Goal: Task Accomplishment & Management: Complete application form

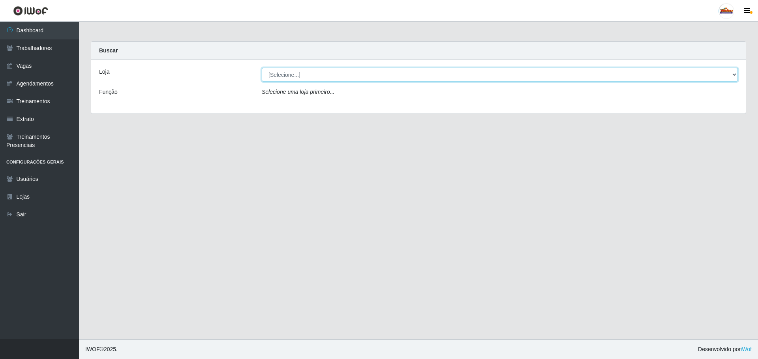
drag, startPoint x: 303, startPoint y: 73, endPoint x: 305, endPoint y: 80, distance: 7.3
click at [304, 74] on select "[Selecione...] Supermercado Tadeu - [GEOGRAPHIC_DATA]" at bounding box center [500, 75] width 476 height 14
select select "195"
click at [262, 68] on select "[Selecione...] Supermercado Tadeu - [GEOGRAPHIC_DATA]" at bounding box center [500, 75] width 476 height 14
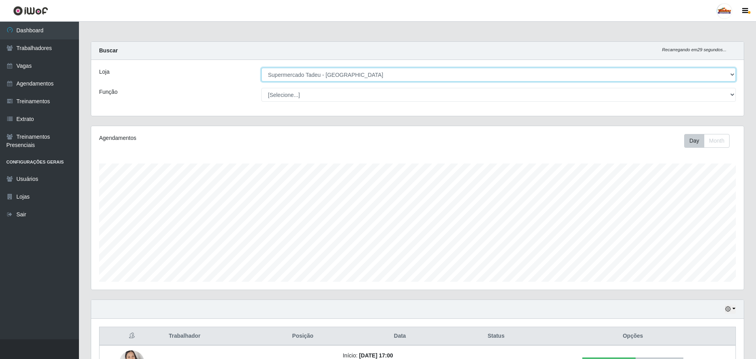
scroll to position [164, 652]
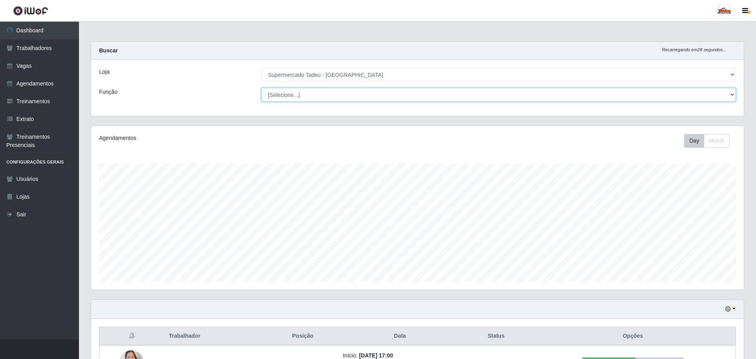
click at [273, 100] on select "[Selecione...] ASG ASG + ASG ++ Auxiliar de Estacionamento Auxiliar de Estacion…" at bounding box center [498, 95] width 474 height 14
click at [281, 95] on select "[Selecione...] ASG ASG + ASG ++ Auxiliar de Estacionamento Auxiliar de Estacion…" at bounding box center [498, 95] width 474 height 14
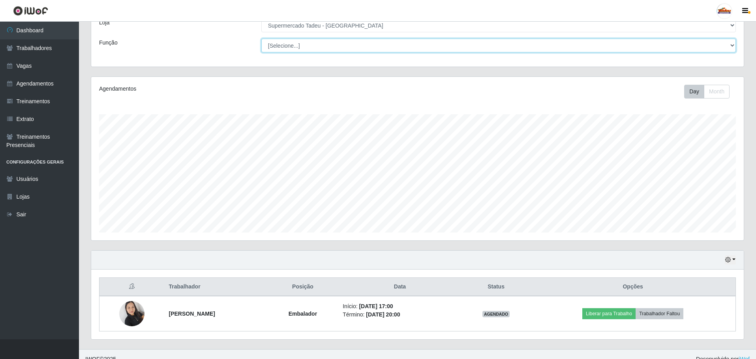
scroll to position [59, 0]
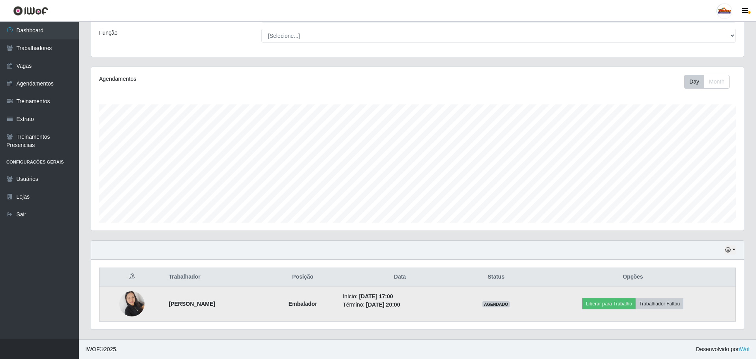
drag, startPoint x: 412, startPoint y: 297, endPoint x: 427, endPoint y: 308, distance: 18.5
click at [425, 307] on ul "Início: [DATE] 17:00 Término: [DATE] 20:00" at bounding box center [399, 301] width 114 height 17
click at [427, 308] on li "Término: [DATE] 20:00" at bounding box center [399, 305] width 114 height 8
click at [425, 306] on li "Término: [DATE] 20:00" at bounding box center [399, 305] width 114 height 8
drag, startPoint x: 403, startPoint y: 296, endPoint x: 423, endPoint y: 308, distance: 23.3
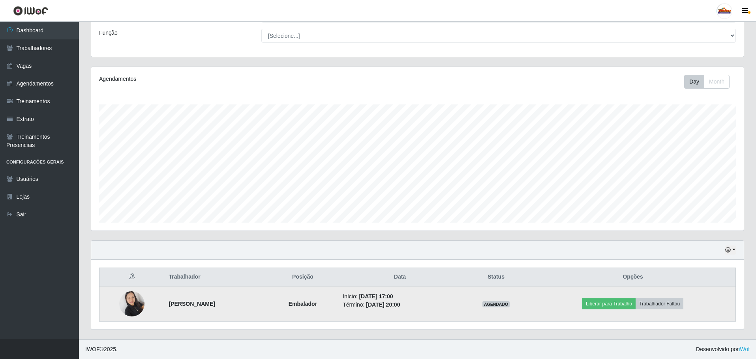
click at [423, 308] on ul "Início: [DATE] 17:00 Término: [DATE] 20:00" at bounding box center [399, 301] width 114 height 17
drag, startPoint x: 505, startPoint y: 309, endPoint x: 518, endPoint y: 306, distance: 13.0
click at [520, 307] on td "AGENDADO" at bounding box center [496, 304] width 69 height 36
click at [510, 305] on span "AGENDADO" at bounding box center [496, 304] width 28 height 6
drag, startPoint x: 505, startPoint y: 306, endPoint x: 531, endPoint y: 307, distance: 25.3
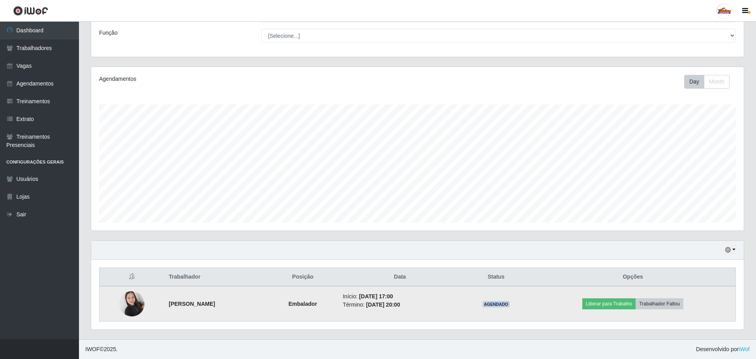
click at [530, 307] on td "AGENDADO" at bounding box center [496, 304] width 69 height 36
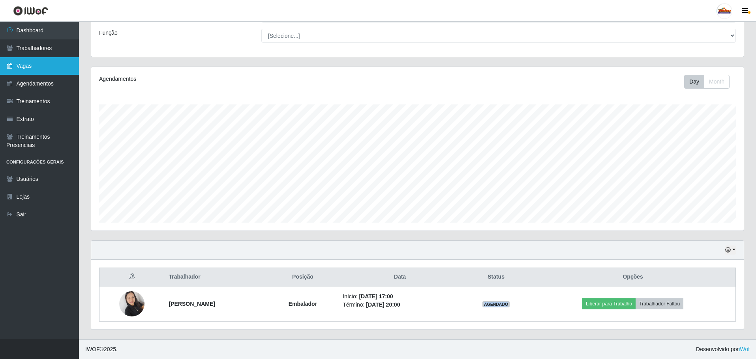
click at [26, 67] on link "Vagas" at bounding box center [39, 66] width 79 height 18
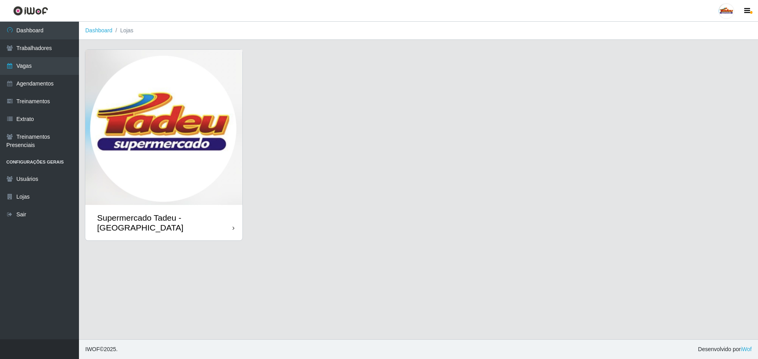
click at [183, 126] on img at bounding box center [163, 127] width 157 height 155
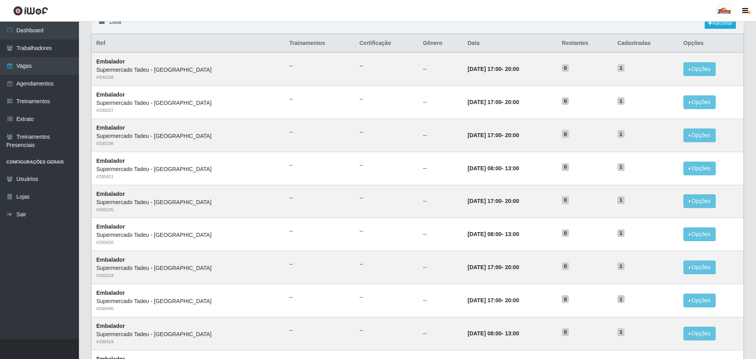
scroll to position [61, 0]
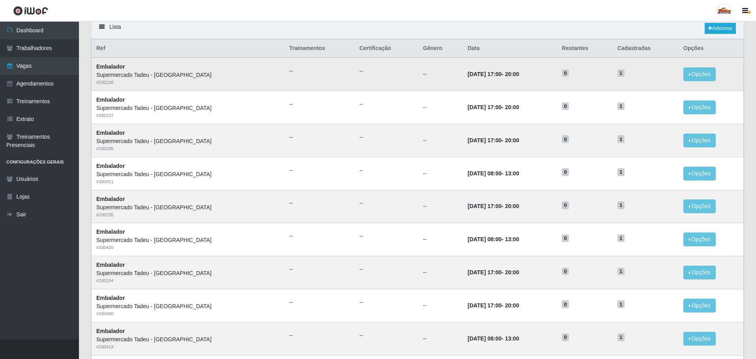
click at [507, 77] on td "[DATE] 17:00 - 20:00" at bounding box center [509, 74] width 94 height 33
drag, startPoint x: 472, startPoint y: 75, endPoint x: 515, endPoint y: 81, distance: 43.1
click at [515, 81] on td "[DATE] 17:00 - 20:00" at bounding box center [509, 74] width 94 height 33
click at [506, 140] on td "[DATE] 17:00 - 20:00" at bounding box center [509, 140] width 94 height 33
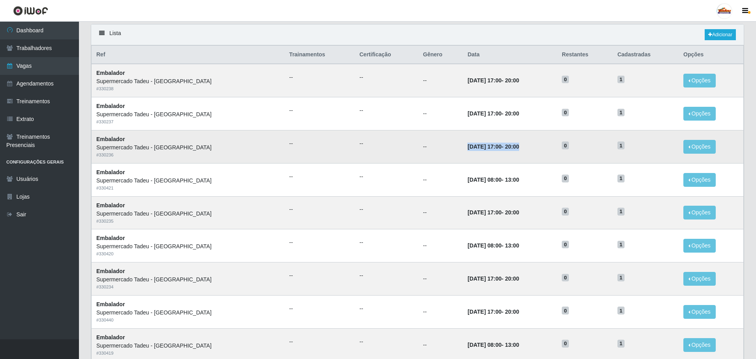
scroll to position [53, 0]
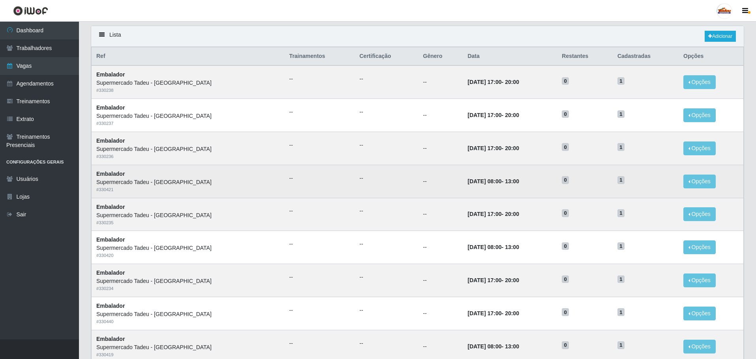
click at [485, 165] on td "[DATE] 08:00 - 13:00" at bounding box center [509, 181] width 94 height 33
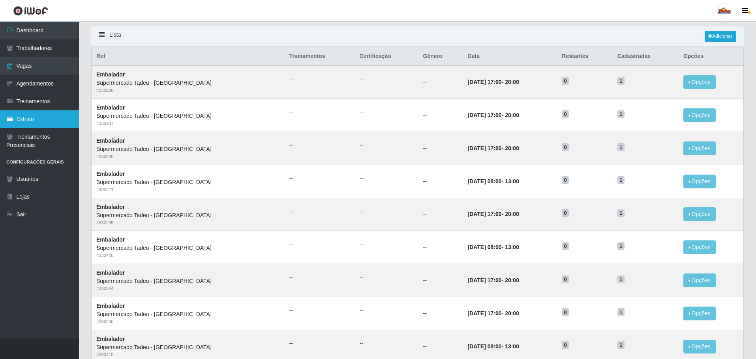
click at [4, 120] on link "Extrato" at bounding box center [39, 119] width 79 height 18
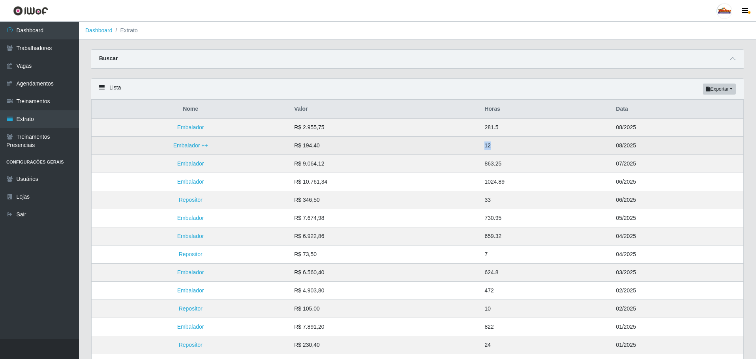
drag, startPoint x: 479, startPoint y: 146, endPoint x: 501, endPoint y: 148, distance: 21.4
click at [501, 148] on tr "Embalador ++ R$ 194,40 12 08/2025" at bounding box center [418, 146] width 652 height 18
click at [490, 143] on td "12" at bounding box center [544, 146] width 131 height 18
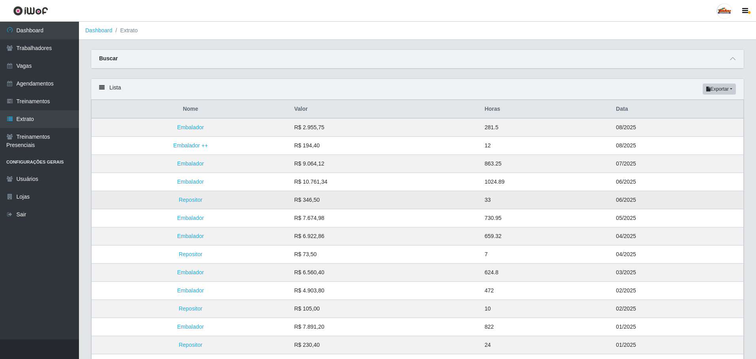
click at [525, 203] on td "33" at bounding box center [544, 200] width 131 height 18
click at [189, 130] on link "Embalador" at bounding box center [190, 127] width 27 height 6
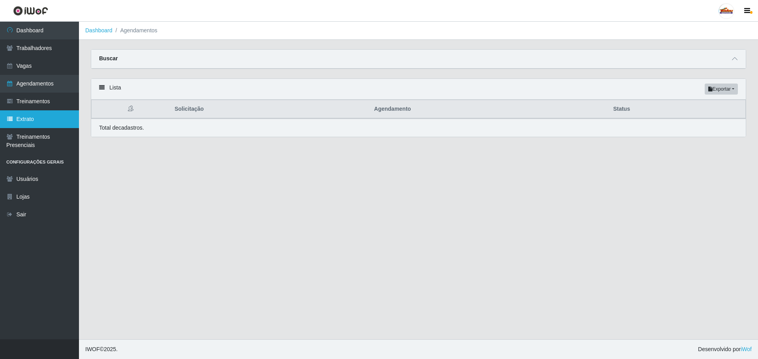
click at [37, 122] on link "Extrato" at bounding box center [39, 119] width 79 height 18
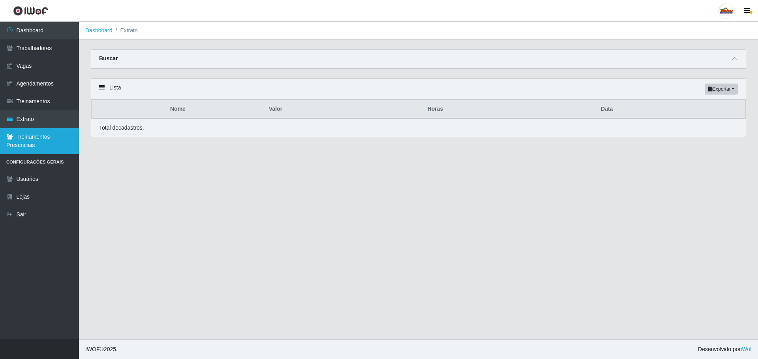
click at [40, 142] on link "Treinamentos Presenciais" at bounding box center [39, 141] width 79 height 26
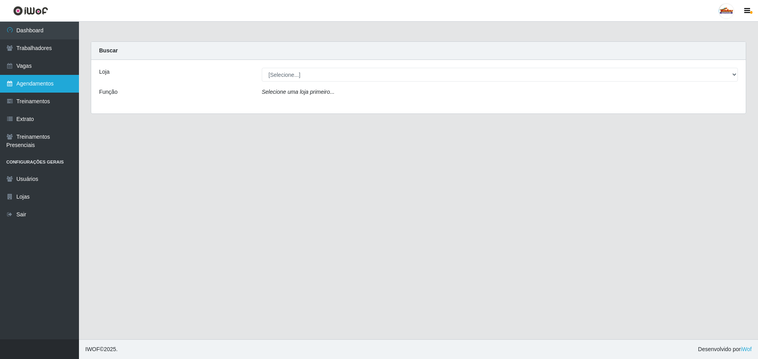
click at [45, 77] on link "Agendamentos" at bounding box center [39, 84] width 79 height 18
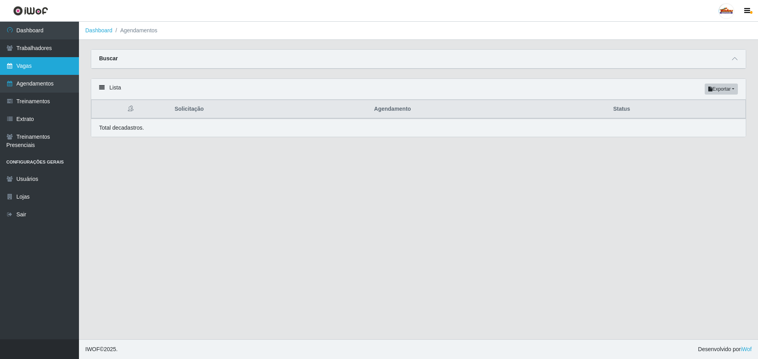
click at [44, 67] on link "Vagas" at bounding box center [39, 66] width 79 height 18
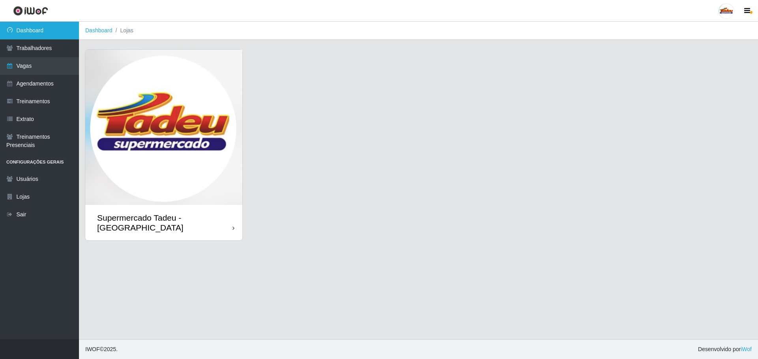
click at [44, 33] on link "Dashboard" at bounding box center [39, 31] width 79 height 18
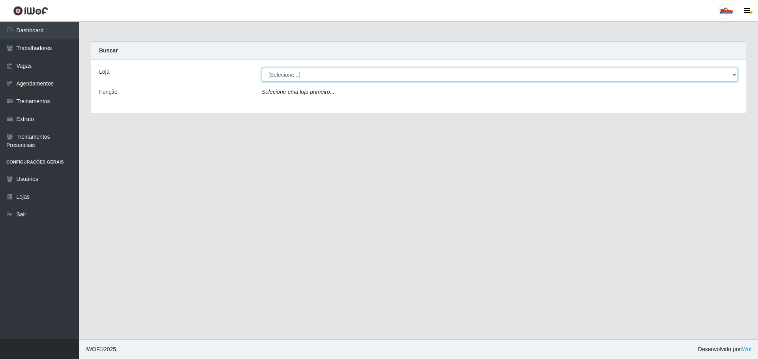
click at [295, 80] on select "[Selecione...] Supermercado Tadeu - [GEOGRAPHIC_DATA]" at bounding box center [500, 75] width 476 height 14
select select "195"
click at [262, 68] on select "[Selecione...] Supermercado Tadeu - [GEOGRAPHIC_DATA]" at bounding box center [500, 75] width 476 height 14
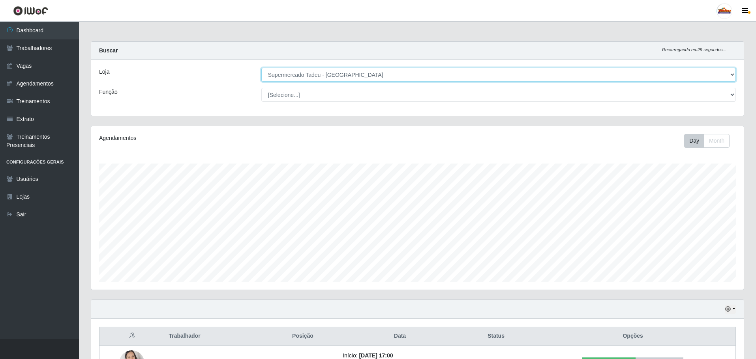
scroll to position [164, 652]
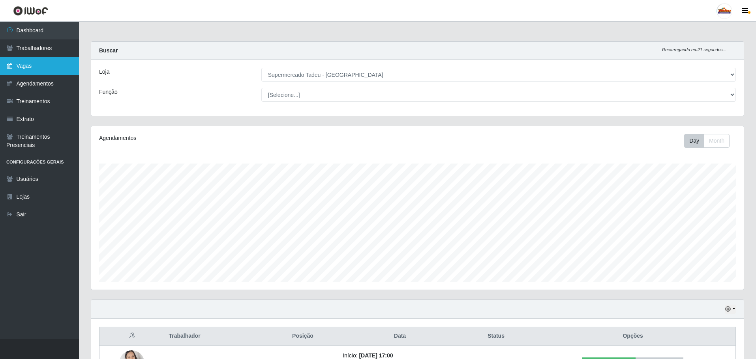
click at [39, 69] on link "Vagas" at bounding box center [39, 66] width 79 height 18
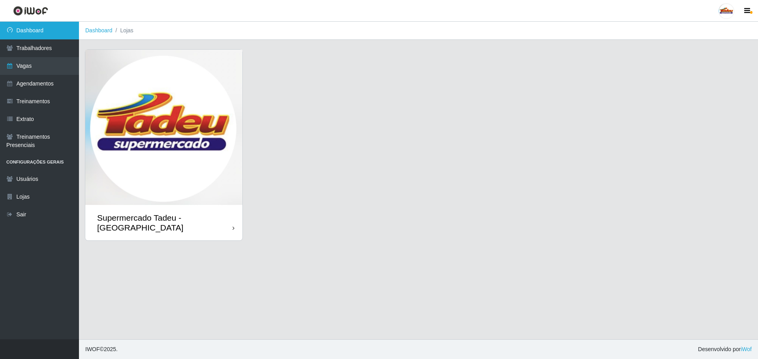
click at [39, 33] on link "Dashboard" at bounding box center [39, 31] width 79 height 18
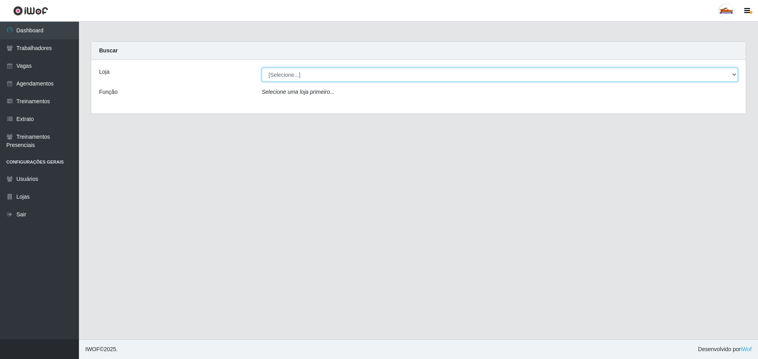
click at [308, 77] on select "[Selecione...] Supermercado Tadeu - [GEOGRAPHIC_DATA]" at bounding box center [500, 75] width 476 height 14
select select "195"
click at [262, 68] on select "[Selecione...] Supermercado Tadeu - [GEOGRAPHIC_DATA]" at bounding box center [500, 75] width 476 height 14
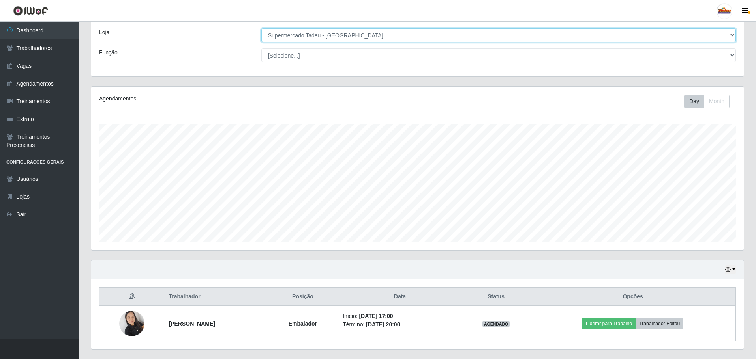
scroll to position [59, 0]
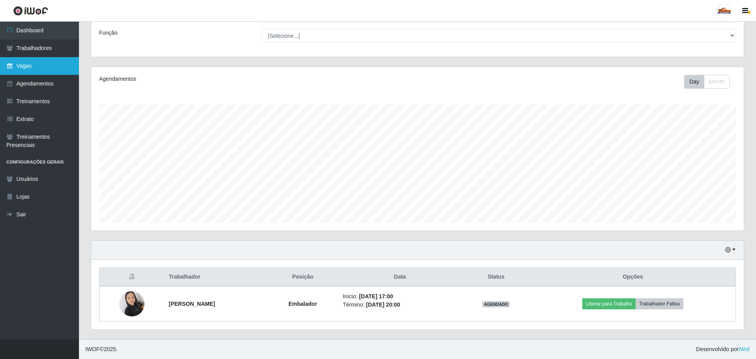
click at [33, 64] on link "Vagas" at bounding box center [39, 66] width 79 height 18
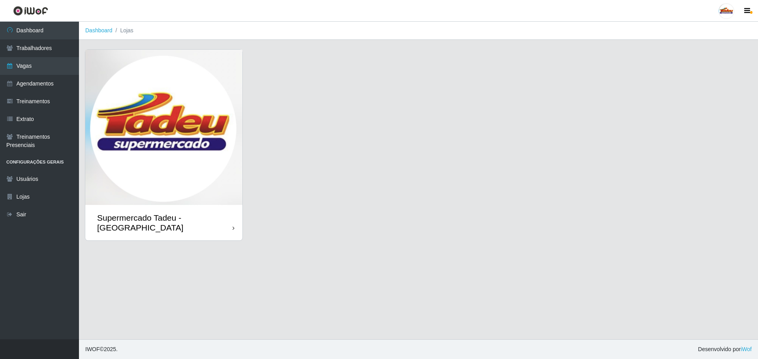
click at [181, 179] on img at bounding box center [163, 127] width 157 height 155
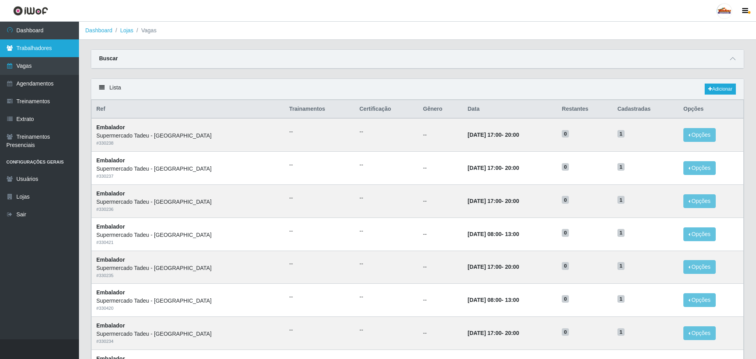
click at [32, 41] on link "Trabalhadores" at bounding box center [39, 48] width 79 height 18
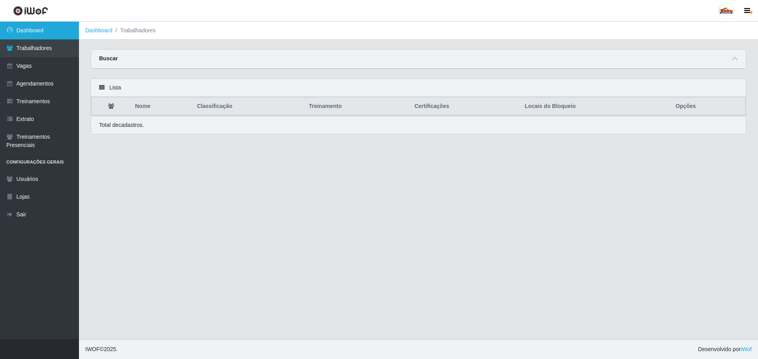
click at [32, 29] on link "Dashboard" at bounding box center [39, 31] width 79 height 18
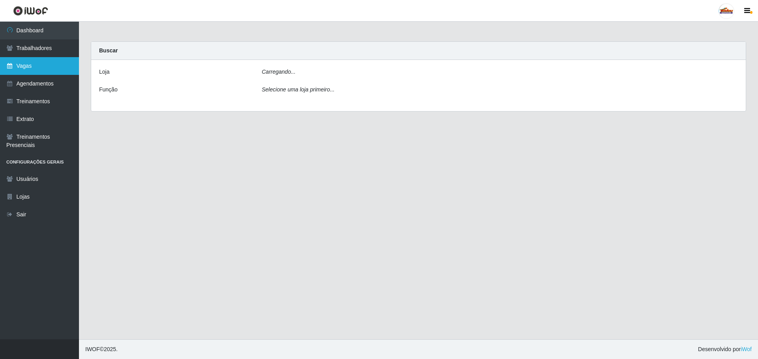
click at [32, 66] on link "Vagas" at bounding box center [39, 66] width 79 height 18
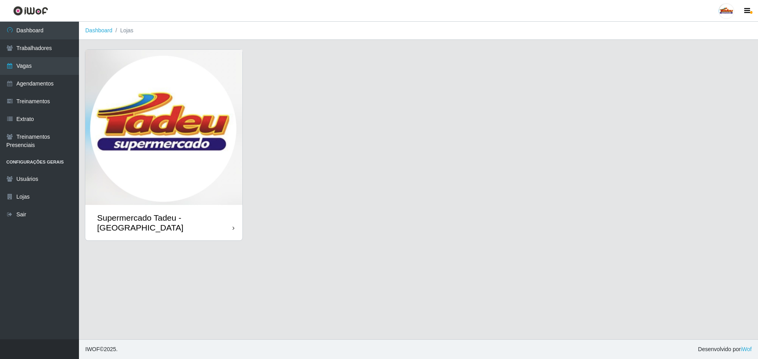
click at [175, 191] on img at bounding box center [163, 127] width 157 height 155
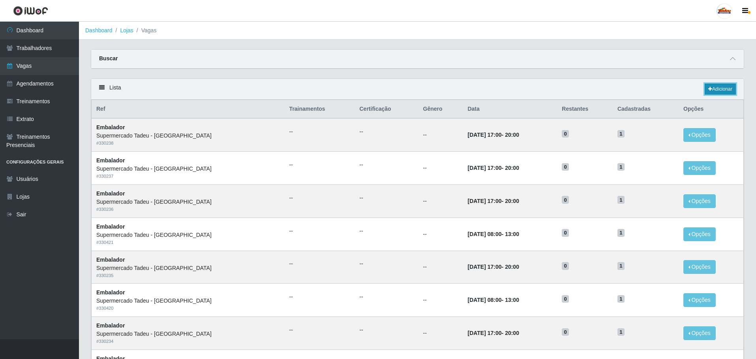
click at [718, 90] on link "Adicionar" at bounding box center [719, 89] width 31 height 11
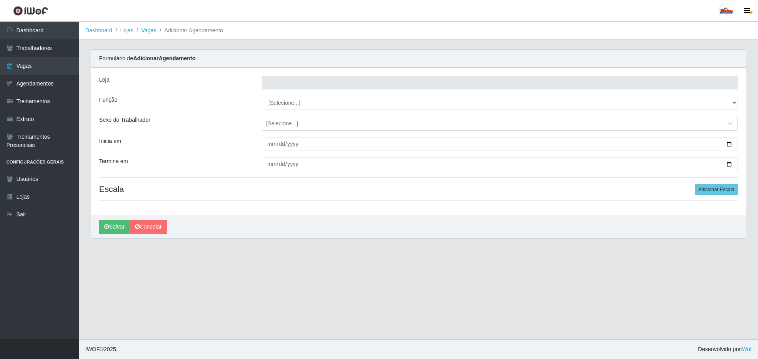
type input "Supermercado Tadeu - [GEOGRAPHIC_DATA]"
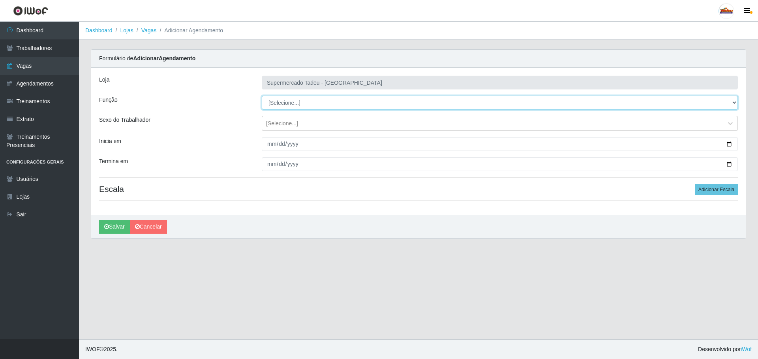
click at [301, 109] on select "[Selecione...] ASG ASG + ASG ++ Auxiliar de Estacionamento Auxiliar de Estacion…" at bounding box center [500, 103] width 476 height 14
select select "1"
click at [262, 96] on select "[Selecione...] ASG ASG + ASG ++ Auxiliar de Estacionamento Auxiliar de Estacion…" at bounding box center [500, 103] width 476 height 14
click at [286, 125] on div "[Selecione...]" at bounding box center [282, 124] width 32 height 8
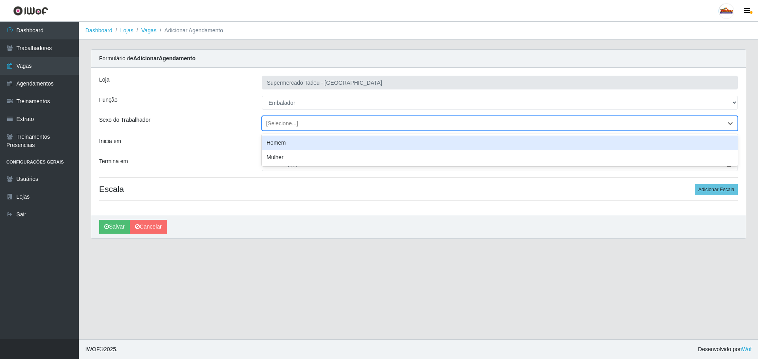
click at [285, 127] on div "[Selecione...]" at bounding box center [282, 124] width 32 height 8
click at [271, 146] on input "Inicia em" at bounding box center [500, 144] width 476 height 14
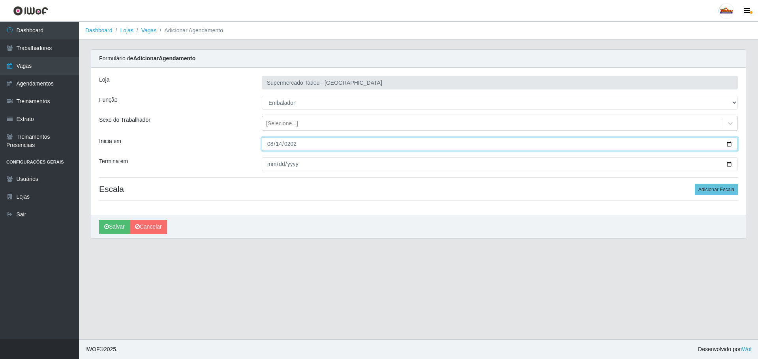
type input "2025-08-14"
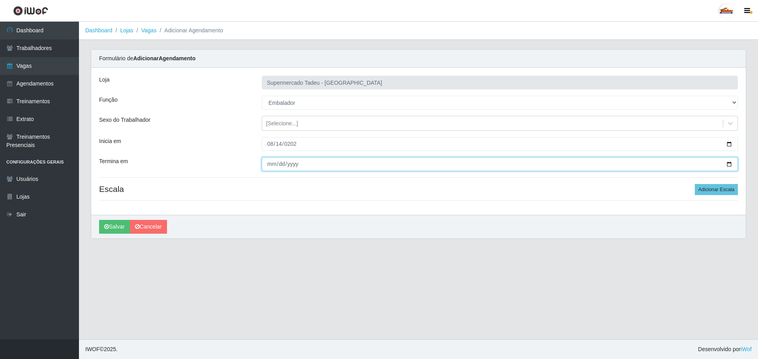
click at [269, 168] on input "Termina em" at bounding box center [500, 164] width 476 height 14
type input "2025-08-14"
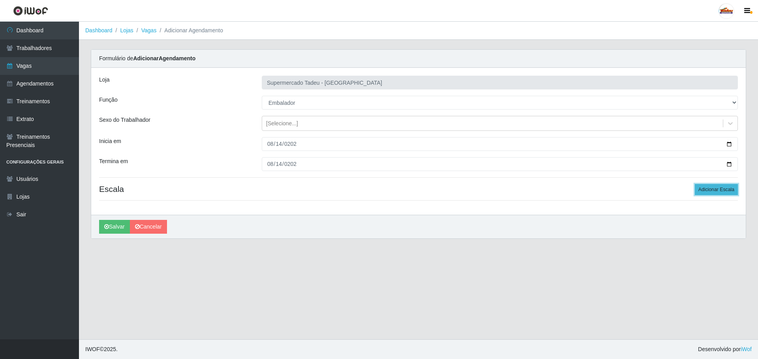
click at [712, 189] on button "Adicionar Escala" at bounding box center [715, 189] width 43 height 11
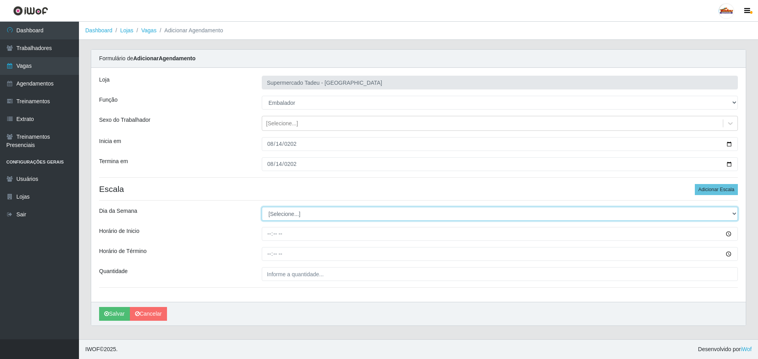
click at [285, 212] on select "[Selecione...] Segunda Terça Quarta Quinta Sexta Sábado Domingo" at bounding box center [500, 214] width 476 height 14
select select "5"
click at [262, 207] on select "[Selecione...] Segunda Terça Quarta Quinta Sexta Sábado Domingo" at bounding box center [500, 214] width 476 height 14
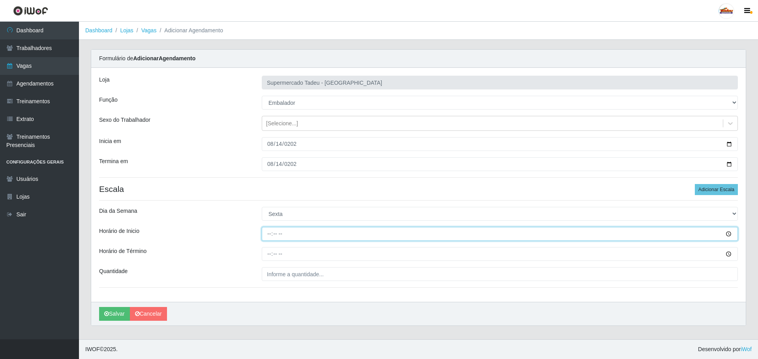
click at [279, 237] on input "Horário de Inicio" at bounding box center [500, 234] width 476 height 14
type input "08:00"
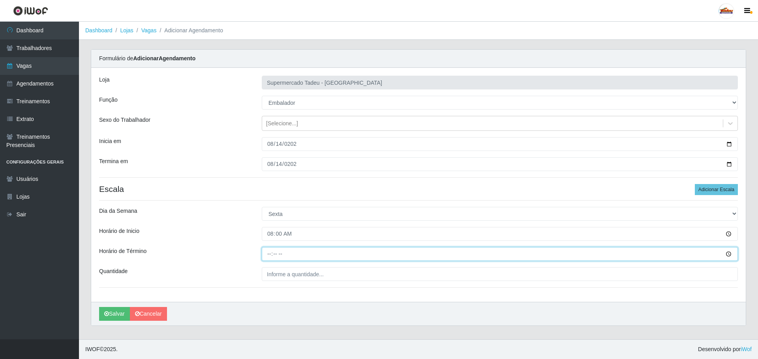
click at [300, 255] on input "Horário de Término" at bounding box center [500, 254] width 476 height 14
type input "13:00"
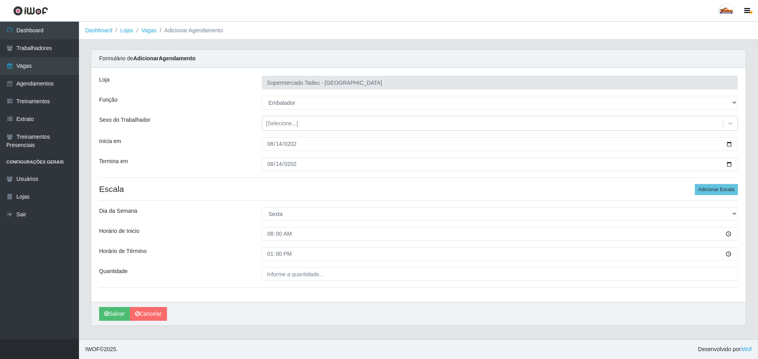
drag, startPoint x: 299, startPoint y: 286, endPoint x: 299, endPoint y: 277, distance: 8.3
click at [299, 282] on div "Loja Supermercado Tadeu - Lagoa Seca Função [Selecione...] ASG ASG + ASG ++ Aux…" at bounding box center [418, 185] width 654 height 234
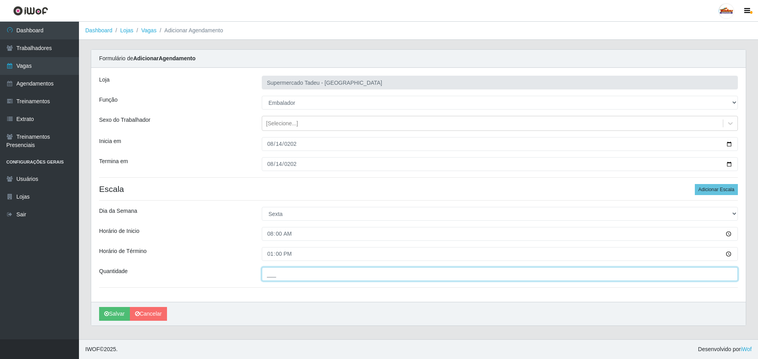
click at [299, 277] on input "___" at bounding box center [500, 275] width 476 height 14
type input "1__"
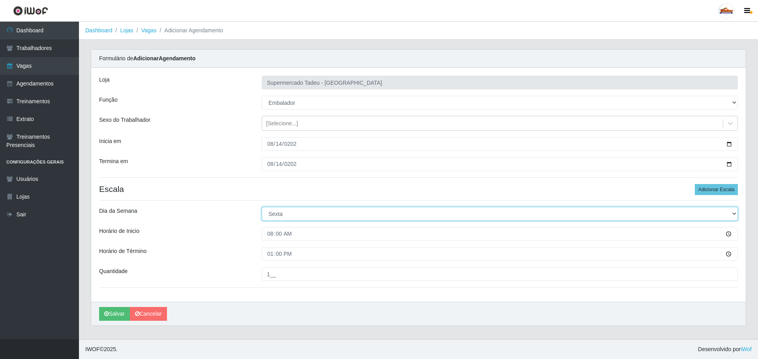
click at [348, 215] on select "[Selecione...] Segunda Terça Quarta Quinta Sexta Sábado Domingo" at bounding box center [500, 214] width 476 height 14
select select "4"
click at [262, 207] on select "[Selecione...] Segunda Terça Quarta Quinta Sexta Sábado Domingo" at bounding box center [500, 214] width 476 height 14
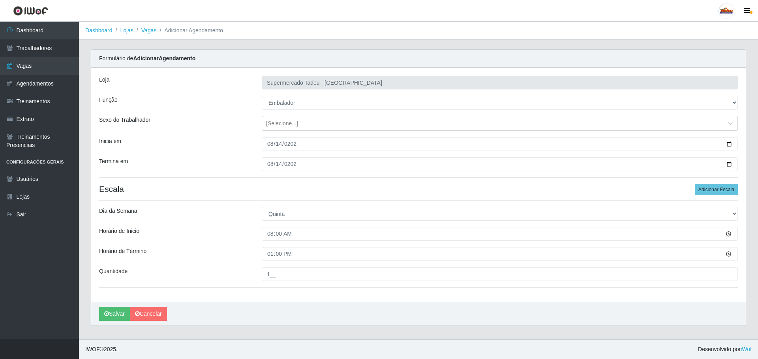
click at [229, 260] on div "Horário de Término" at bounding box center [174, 254] width 163 height 14
click at [111, 312] on button "Salvar" at bounding box center [114, 314] width 31 height 14
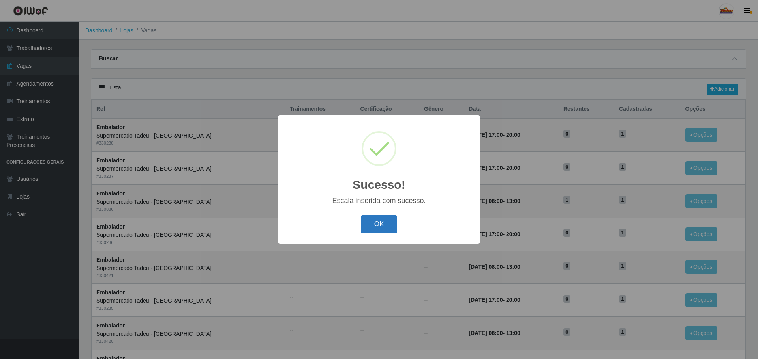
click at [382, 229] on button "OK" at bounding box center [379, 224] width 37 height 19
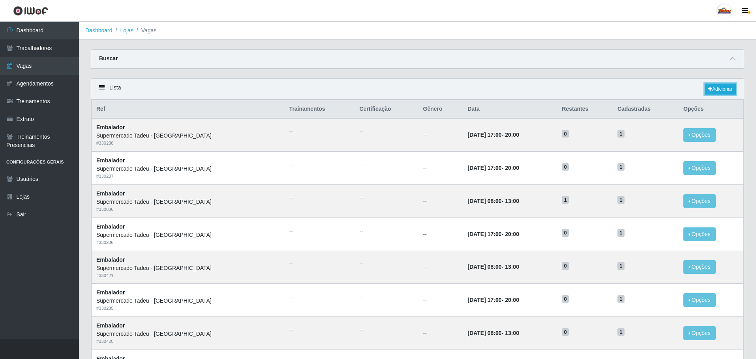
click at [710, 96] on div "Lista Adicionar" at bounding box center [417, 89] width 652 height 21
click at [707, 95] on div "Lista Adicionar" at bounding box center [417, 89] width 652 height 21
click at [708, 91] on icon at bounding box center [710, 89] width 4 height 5
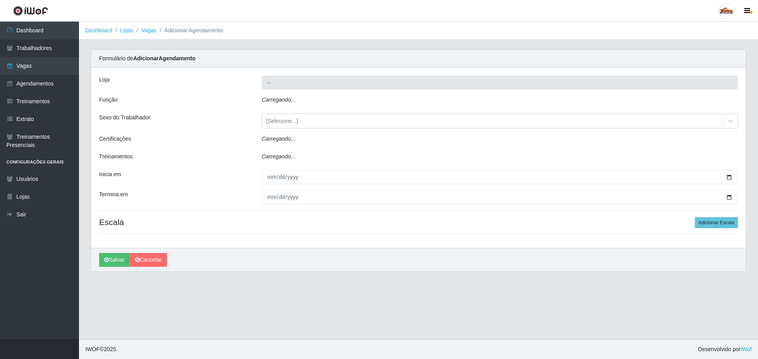
type input "Supermercado Tadeu - [GEOGRAPHIC_DATA]"
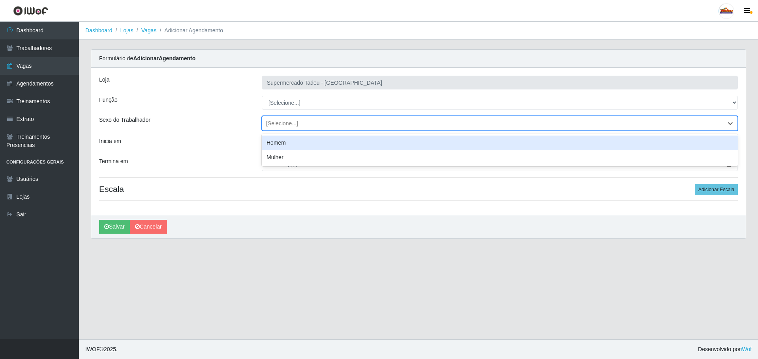
drag, startPoint x: 282, startPoint y: 122, endPoint x: 278, endPoint y: 130, distance: 8.8
click at [282, 123] on div "[Selecione...]" at bounding box center [282, 124] width 32 height 8
click at [277, 101] on select "[Selecione...] ASG ASG + ASG ++ Auxiliar de Estacionamento Auxiliar de Estacion…" at bounding box center [500, 103] width 476 height 14
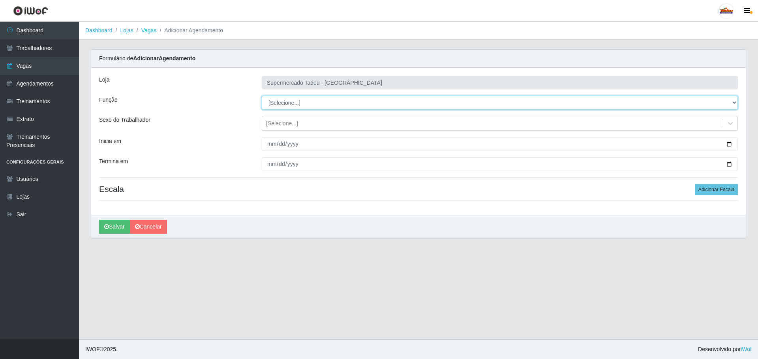
select select "1"
click at [262, 96] on select "[Selecione...] ASG ASG + ASG ++ Auxiliar de Estacionamento Auxiliar de Estacion…" at bounding box center [500, 103] width 476 height 14
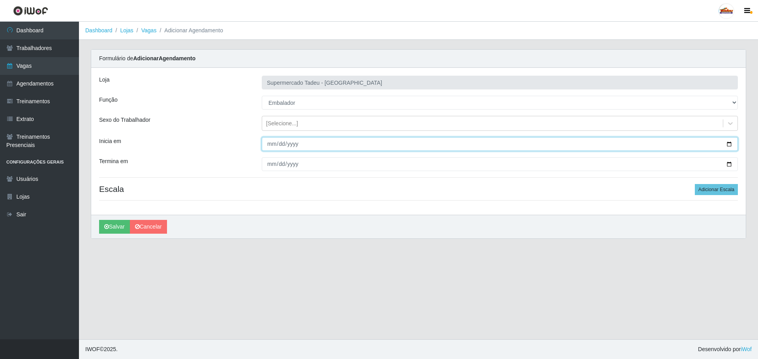
drag, startPoint x: 294, startPoint y: 140, endPoint x: 284, endPoint y: 143, distance: 10.9
click at [292, 141] on input "Inicia em" at bounding box center [500, 144] width 476 height 14
type input "2025-08-15"
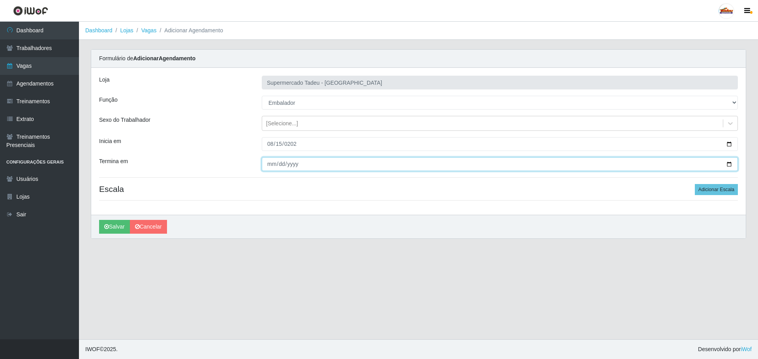
click at [269, 162] on input "Termina em" at bounding box center [500, 164] width 476 height 14
type input "2025-08-15"
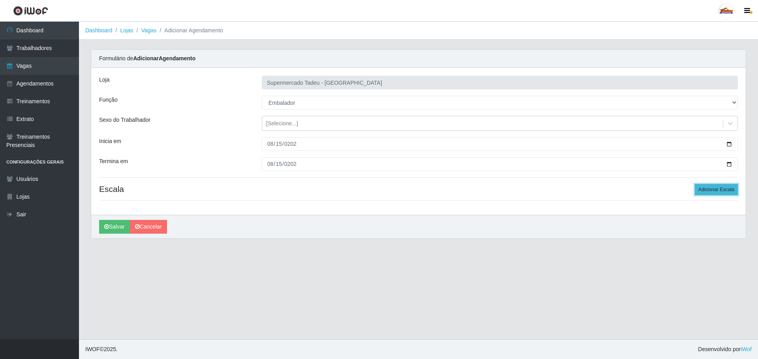
click at [725, 186] on button "Adicionar Escala" at bounding box center [715, 189] width 43 height 11
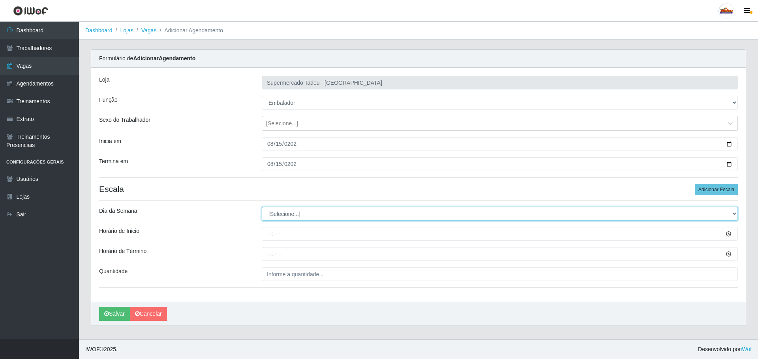
click at [288, 217] on select "[Selecione...] Segunda Terça Quarta Quinta Sexta Sábado Domingo" at bounding box center [500, 214] width 476 height 14
select select "5"
click at [262, 207] on select "[Selecione...] Segunda Terça Quarta Quinta Sexta Sábado Domingo" at bounding box center [500, 214] width 476 height 14
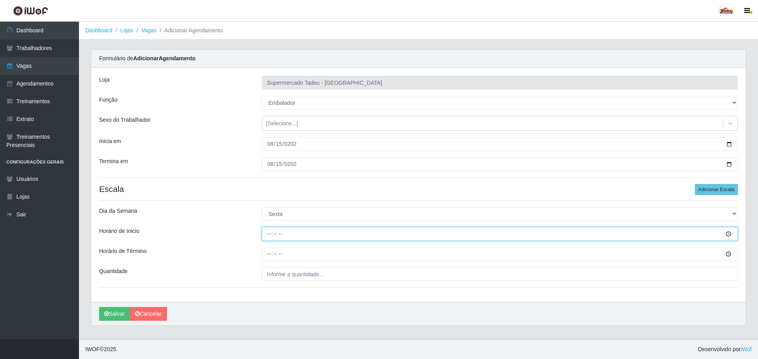
click at [279, 232] on input "Horário de Inicio" at bounding box center [500, 234] width 476 height 14
type input "08:00"
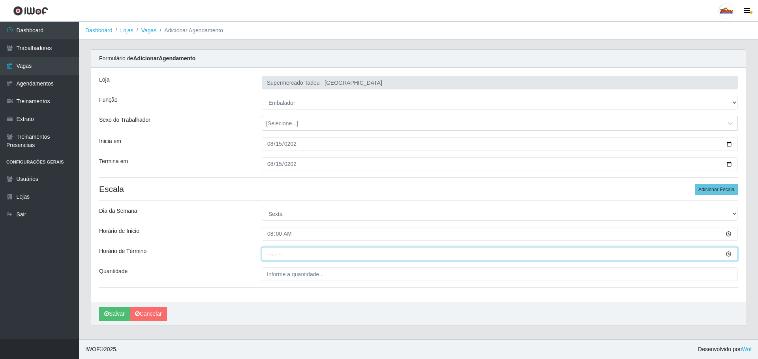
click at [273, 260] on input "Horário de Término" at bounding box center [500, 254] width 476 height 14
type input "13:00"
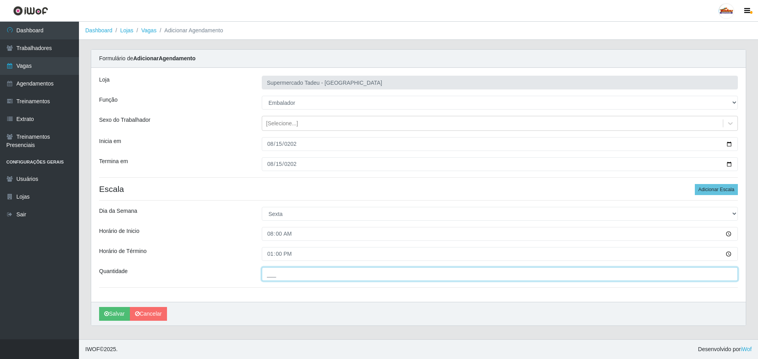
click at [273, 273] on input "___" at bounding box center [500, 275] width 476 height 14
type input "1__"
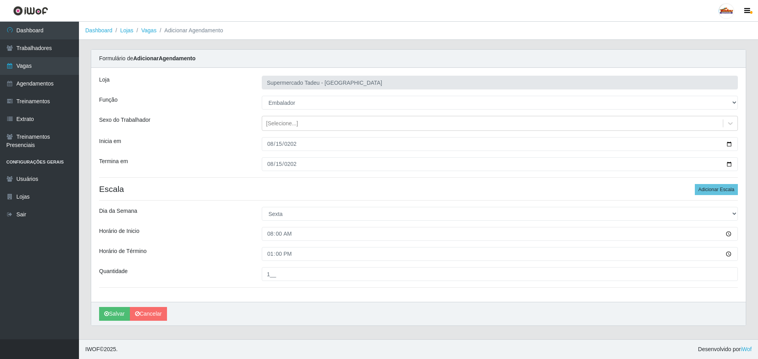
click at [231, 222] on div "Loja Supermercado Tadeu - Lagoa Seca Função [Selecione...] ASG ASG + ASG ++ Aux…" at bounding box center [418, 185] width 654 height 234
drag, startPoint x: 213, startPoint y: 221, endPoint x: 170, endPoint y: 250, distance: 52.1
click at [212, 222] on div "Loja Supermercado Tadeu - Lagoa Seca Função [Selecione...] ASG ASG + ASG ++ Aux…" at bounding box center [418, 185] width 654 height 234
click at [114, 312] on button "Salvar" at bounding box center [114, 314] width 31 height 14
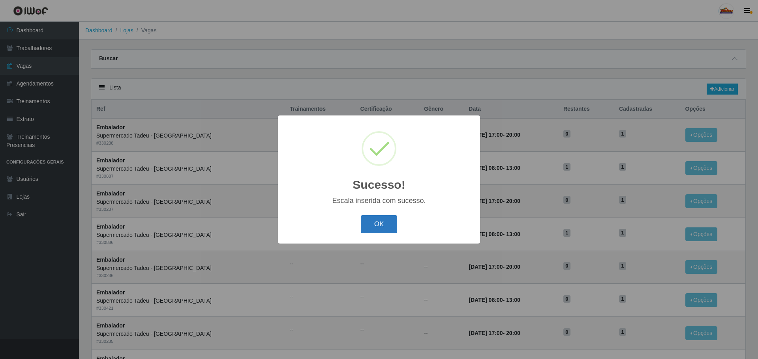
click at [387, 230] on button "OK" at bounding box center [379, 224] width 37 height 19
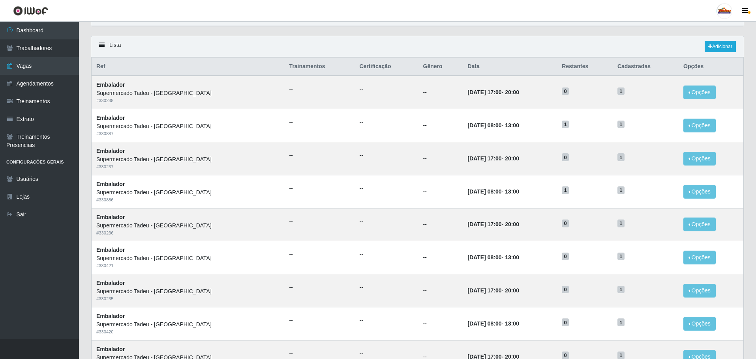
scroll to position [40, 0]
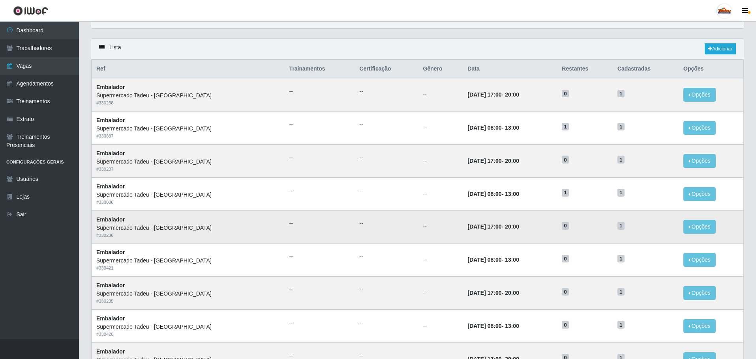
click at [593, 219] on td "0" at bounding box center [585, 227] width 56 height 33
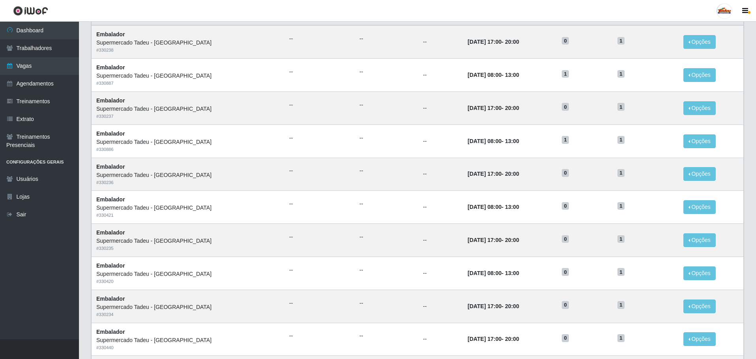
scroll to position [88, 0]
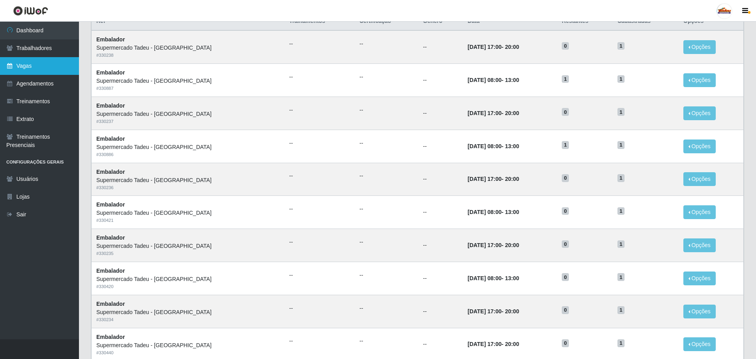
click at [35, 69] on link "Vagas" at bounding box center [39, 66] width 79 height 18
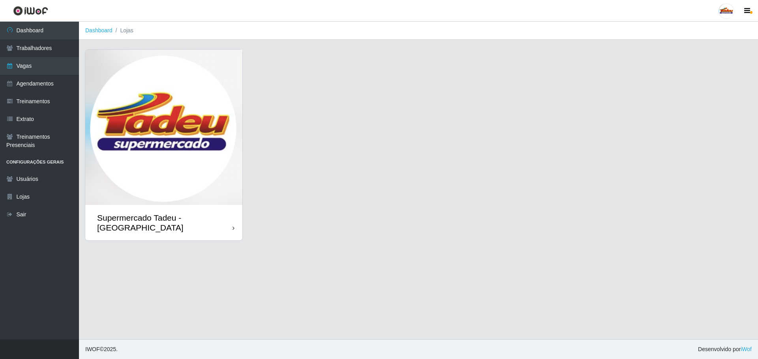
click at [174, 135] on img at bounding box center [163, 127] width 157 height 155
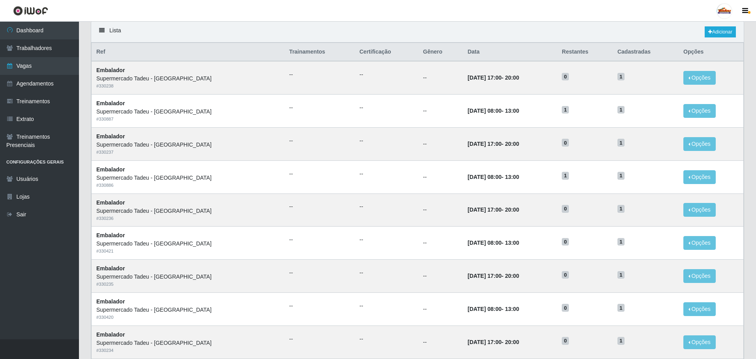
scroll to position [34, 0]
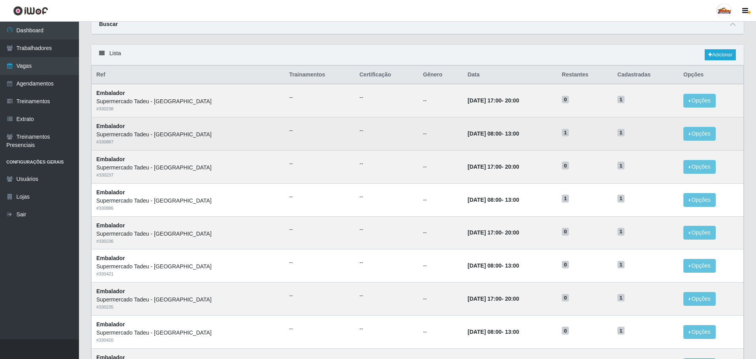
click at [484, 144] on td "15/08/2025, 08:00 - 13:00" at bounding box center [509, 134] width 94 height 33
